Goal: Transaction & Acquisition: Book appointment/travel/reservation

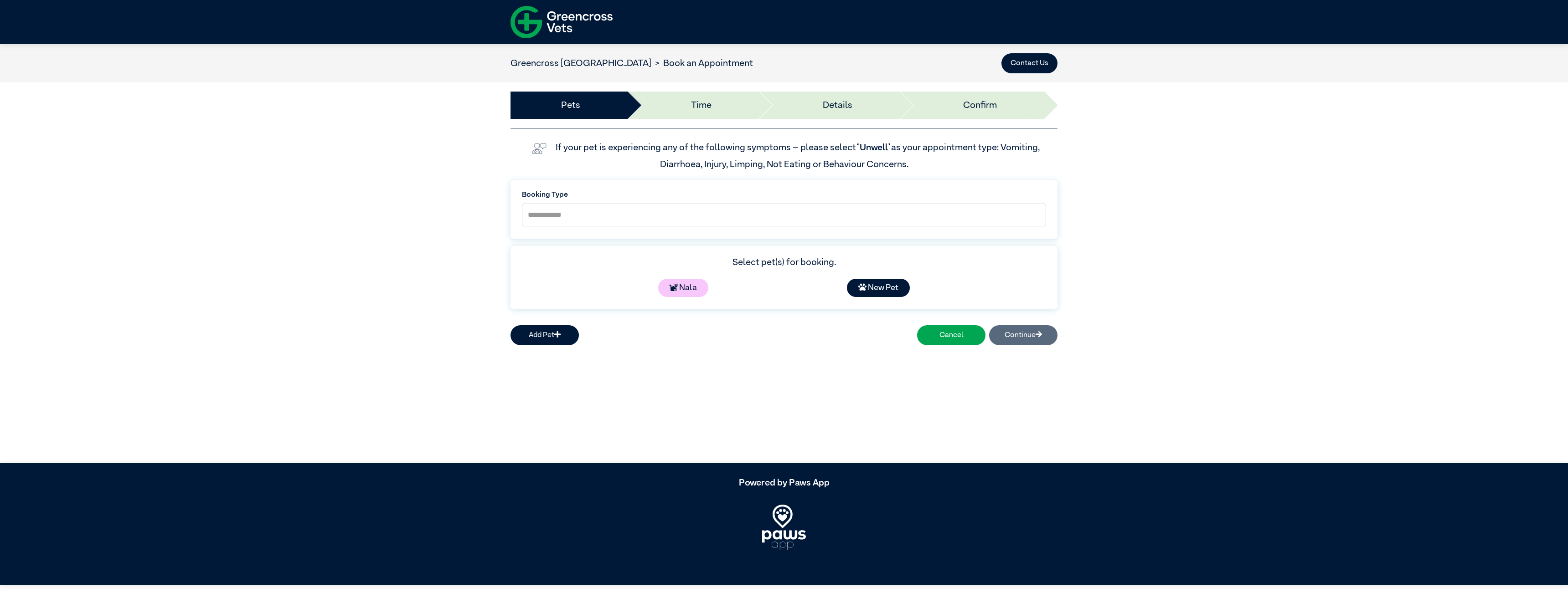
select select "*****"
click at [1028, 340] on div "Add Pet Cancel Continue" at bounding box center [784, 336] width 547 height 27
click at [1027, 335] on div "Add Pet Cancel Continue" at bounding box center [784, 336] width 547 height 27
click at [714, 103] on li "Time" at bounding box center [692, 105] width 132 height 27
click at [674, 286] on icon at bounding box center [673, 286] width 8 height 8
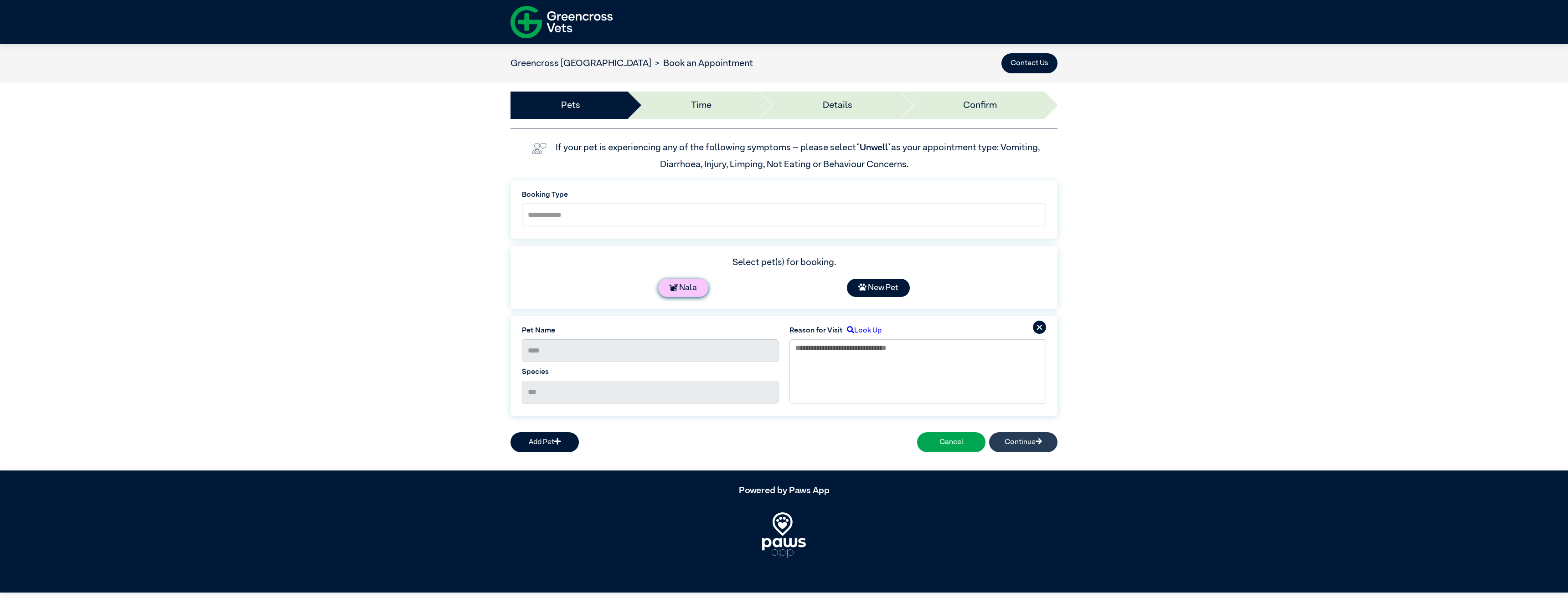
click at [1023, 441] on button "Continue" at bounding box center [1023, 443] width 69 height 20
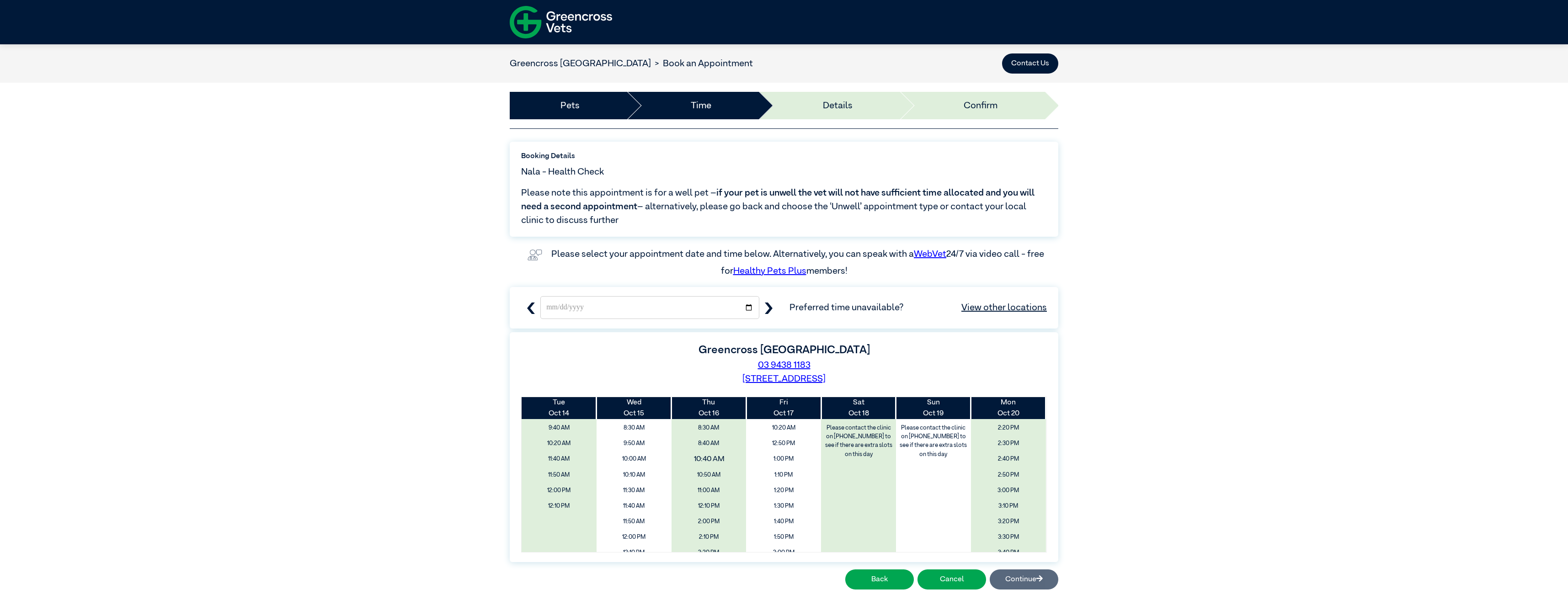
click at [697, 452] on span "10:40 AM" at bounding box center [708, 459] width 89 height 17
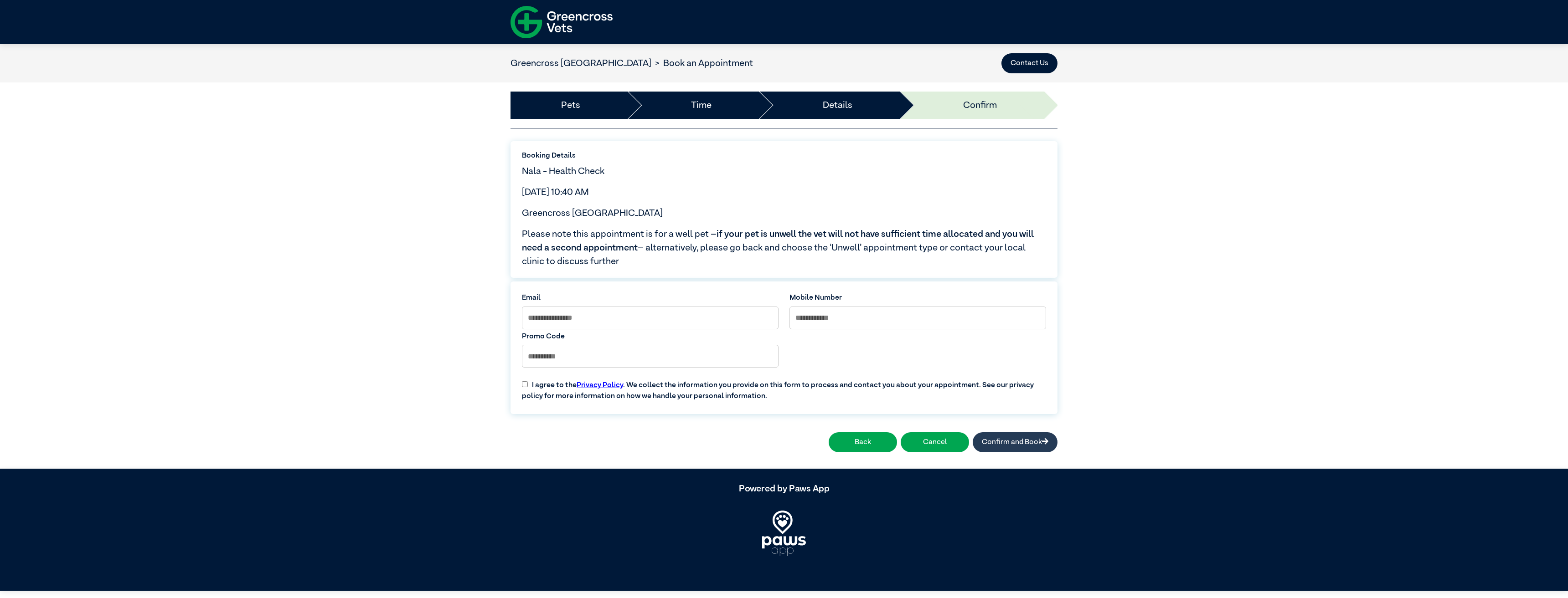
click at [1024, 438] on button "Confirm and Book" at bounding box center [1015, 443] width 85 height 20
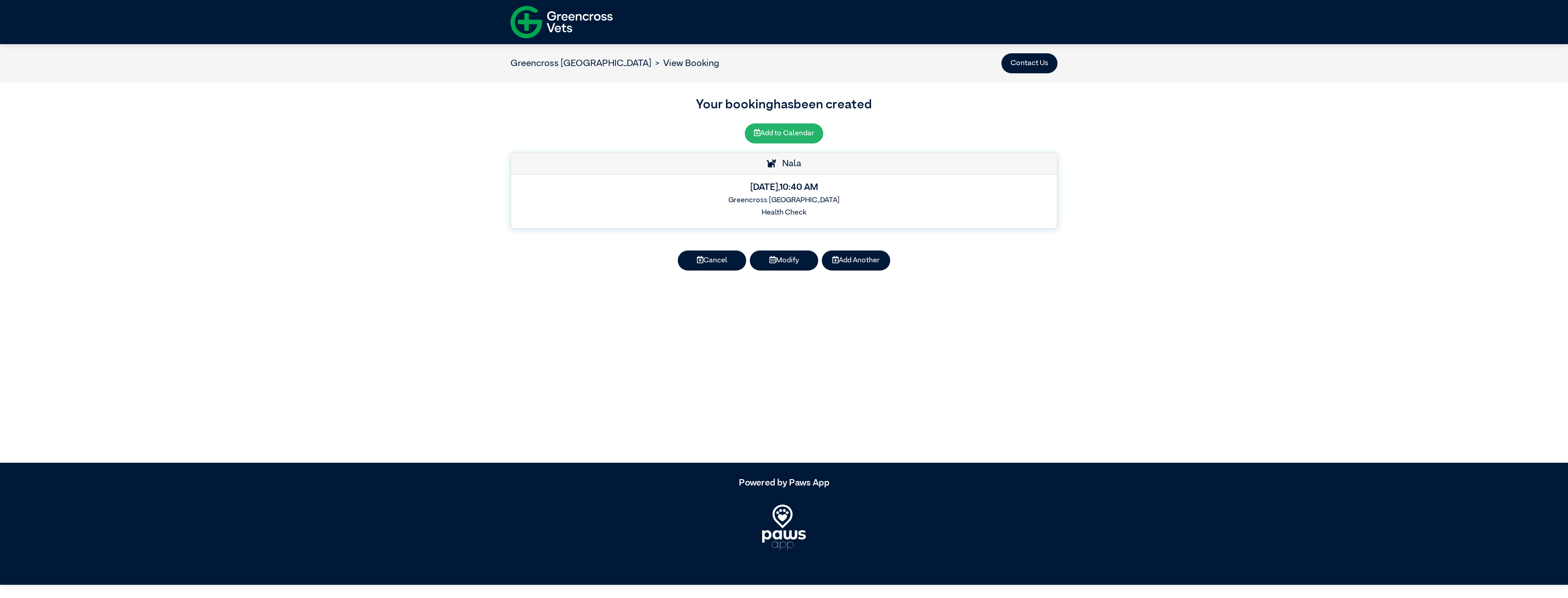
click at [789, 130] on button "Add to Calendar" at bounding box center [784, 133] width 79 height 20
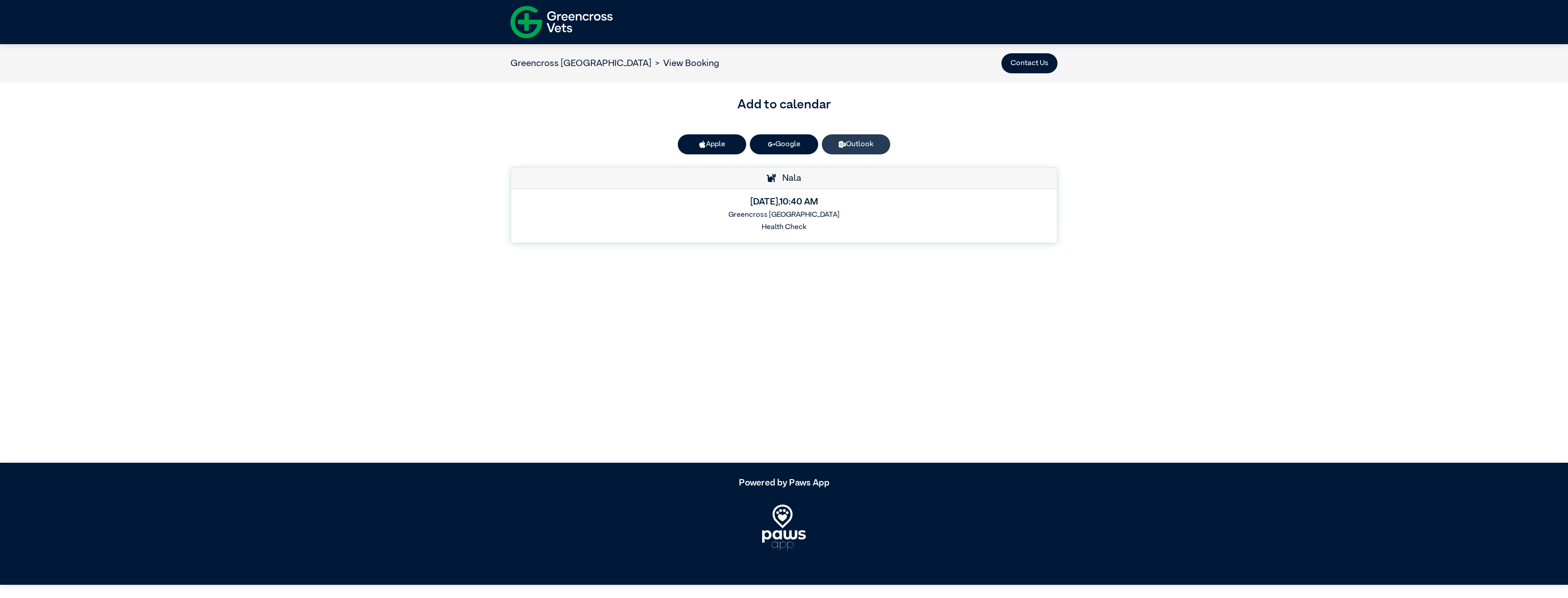
click at [849, 138] on link "Outlook" at bounding box center [855, 144] width 69 height 20
